Goal: Contribute content: Add original content to the website for others to see

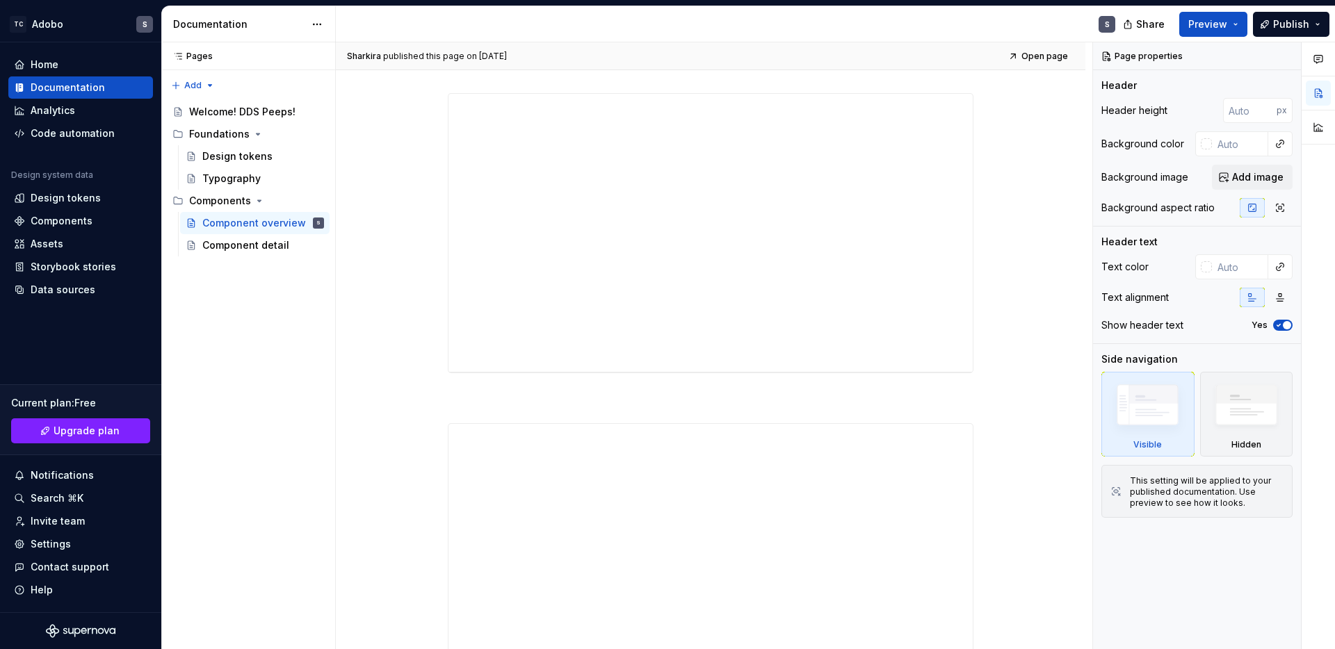
scroll to position [568, 0]
click at [949, 6] on div "S" at bounding box center [731, 24] width 790 height 36
click at [73, 216] on div "Components" at bounding box center [62, 221] width 62 height 14
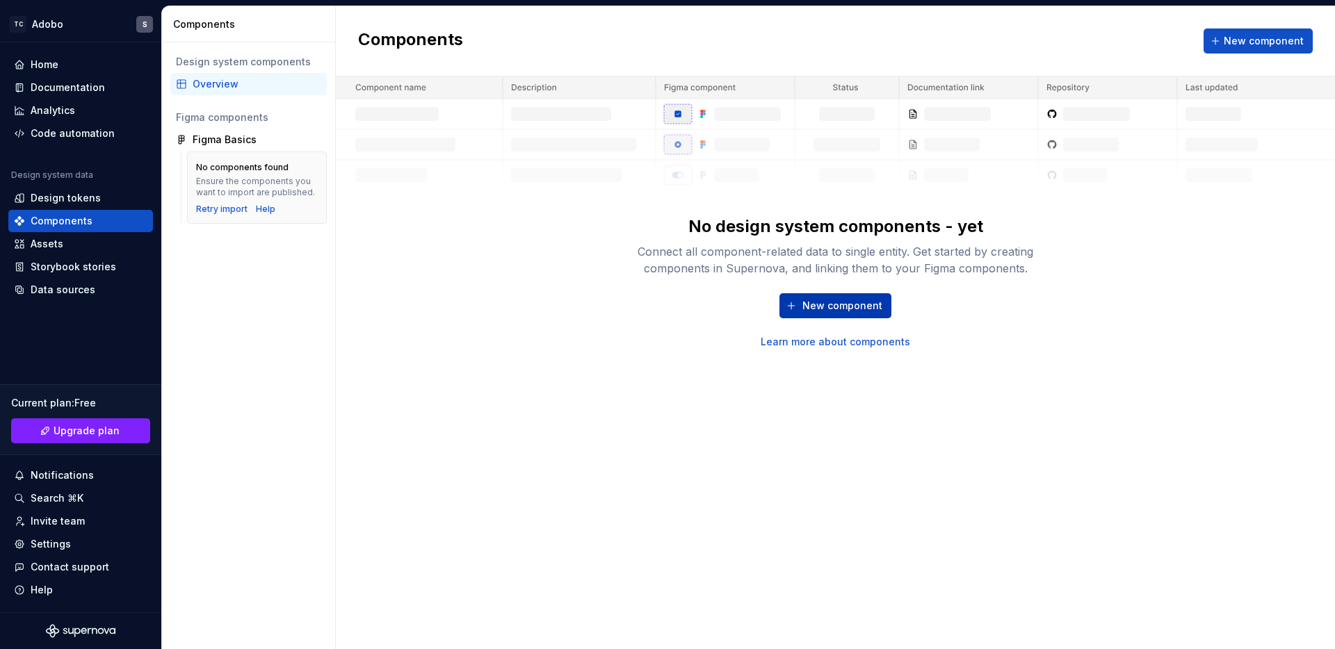
click at [828, 302] on span "New component" at bounding box center [842, 306] width 80 height 14
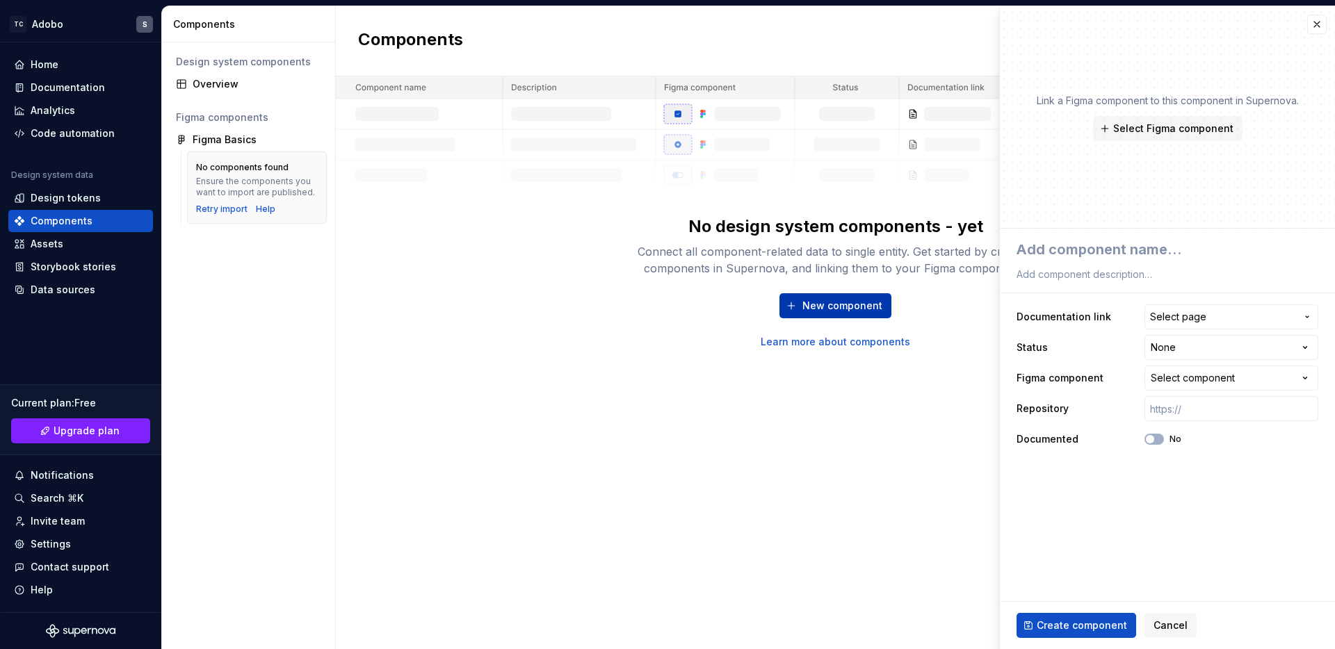
type textarea "*"
click at [1214, 313] on span "Select page" at bounding box center [1223, 317] width 146 height 14
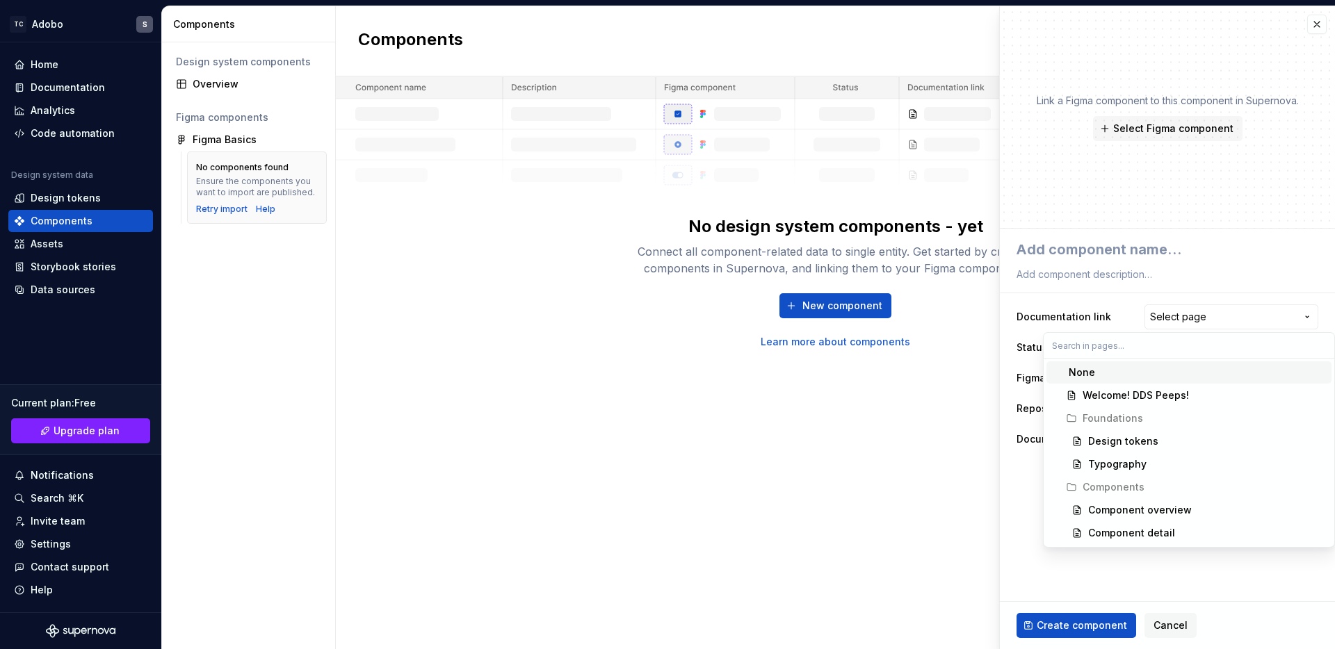
click at [1214, 313] on html "**********" at bounding box center [667, 324] width 1335 height 649
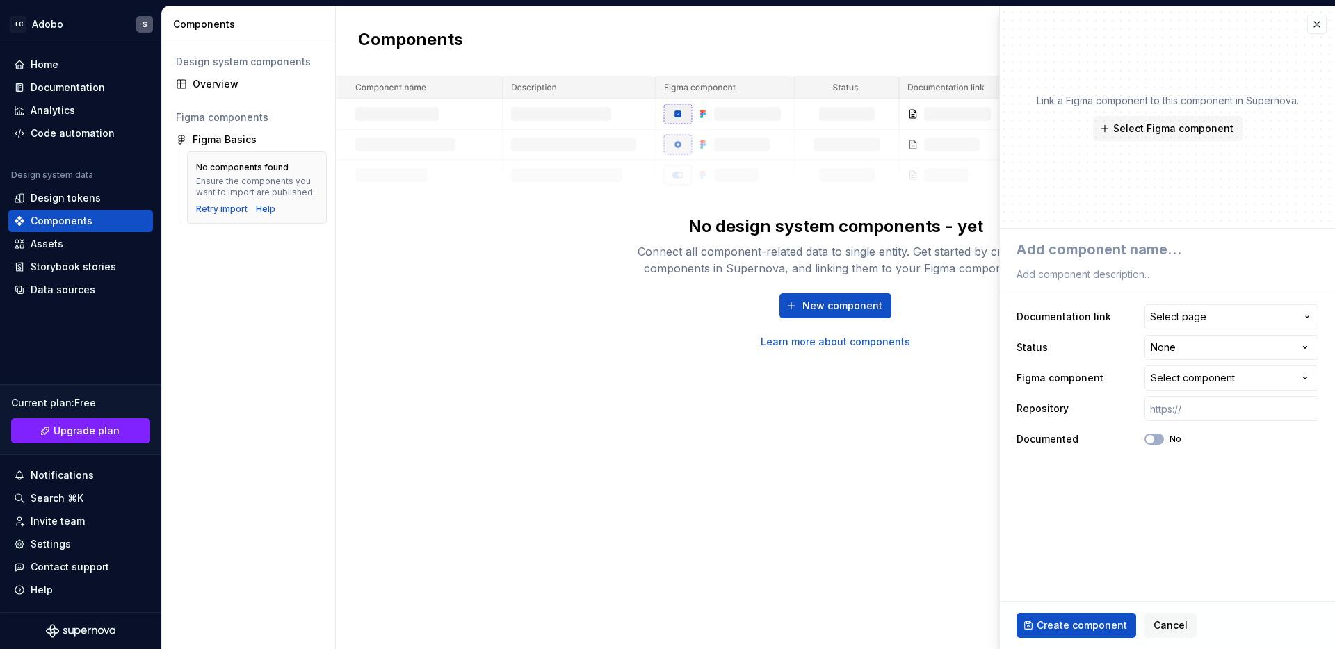
type textarea "*"
